Goal: Transaction & Acquisition: Purchase product/service

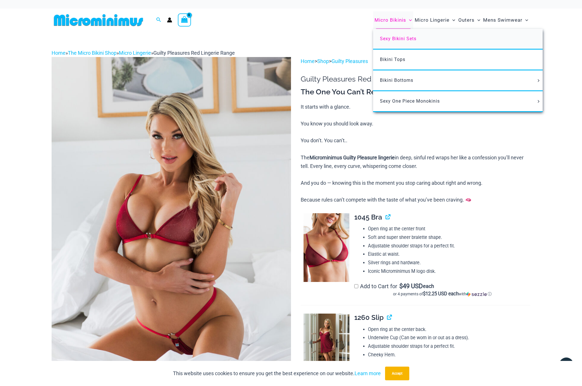
click at [400, 38] on span "Sexy Bikini Sets" at bounding box center [398, 38] width 36 height 5
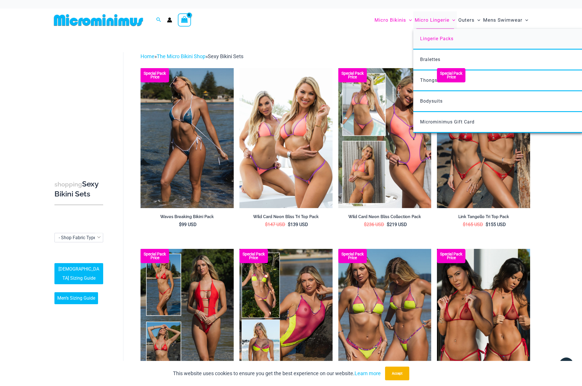
click at [436, 40] on span "Lingerie Packs" at bounding box center [436, 38] width 33 height 5
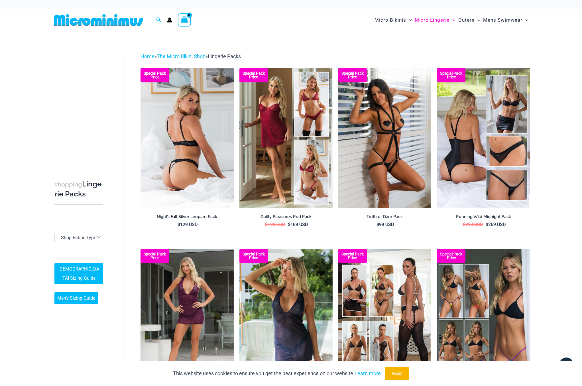
click at [180, 130] on img at bounding box center [187, 138] width 93 height 140
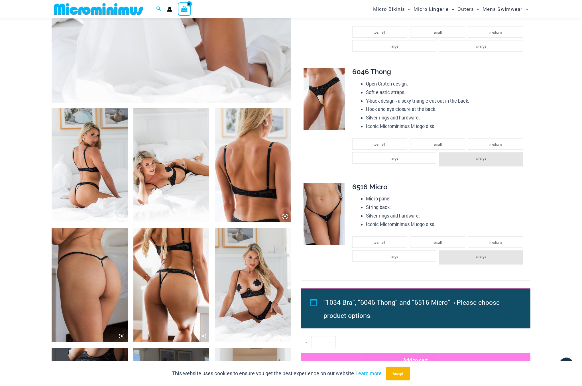
scroll to position [228, 0]
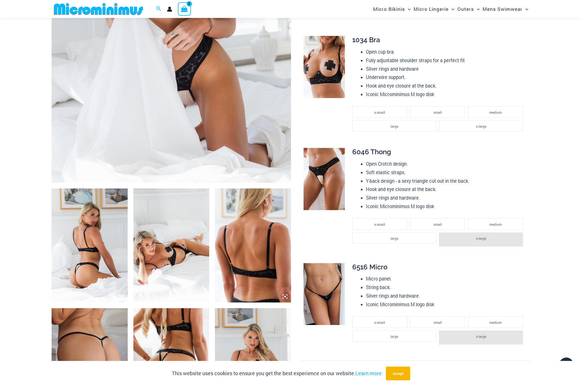
click at [521, 180] on li "Y-back design - a sexy triangle cut out in the back." at bounding box center [446, 181] width 160 height 9
